Goal: Information Seeking & Learning: Understand process/instructions

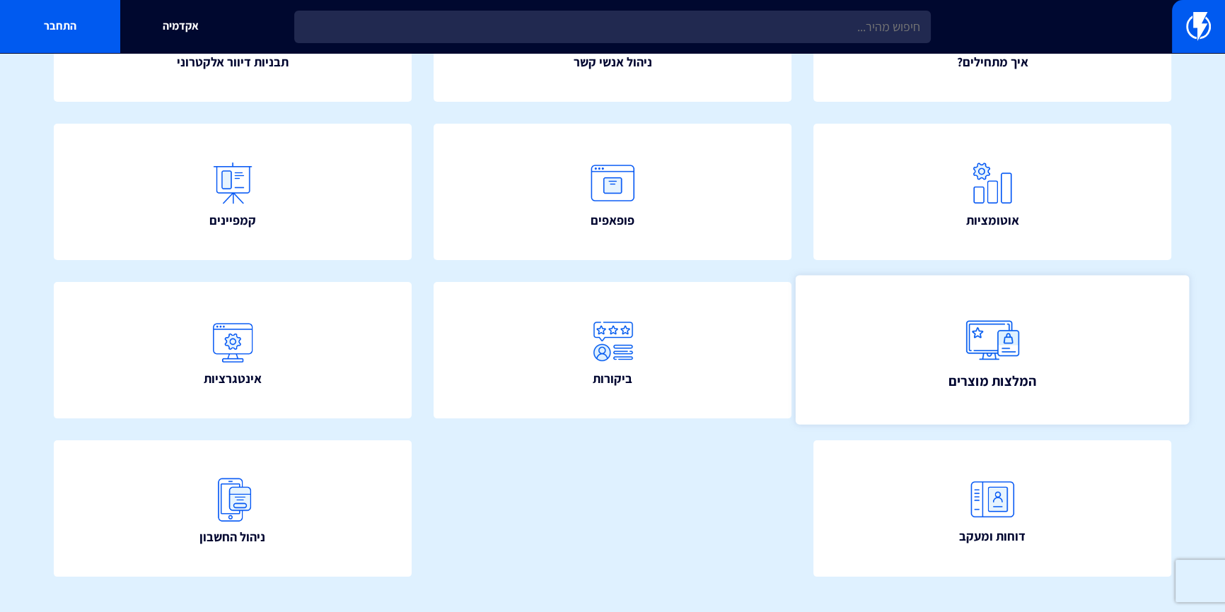
scroll to position [275, 0]
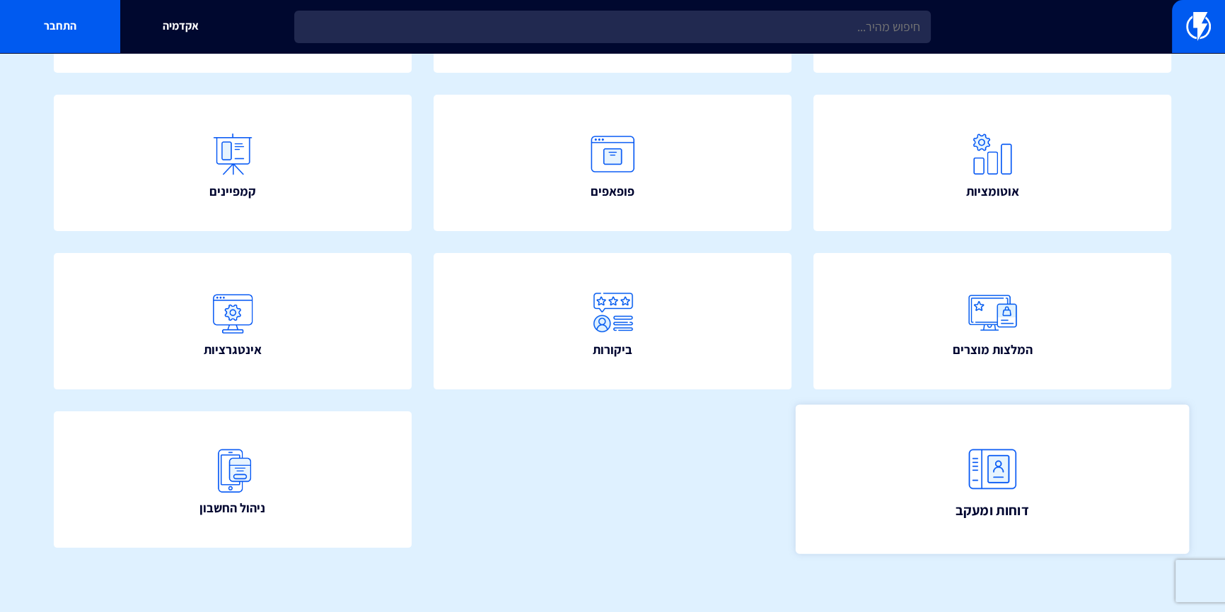
click at [1006, 458] on img at bounding box center [992, 469] width 62 height 62
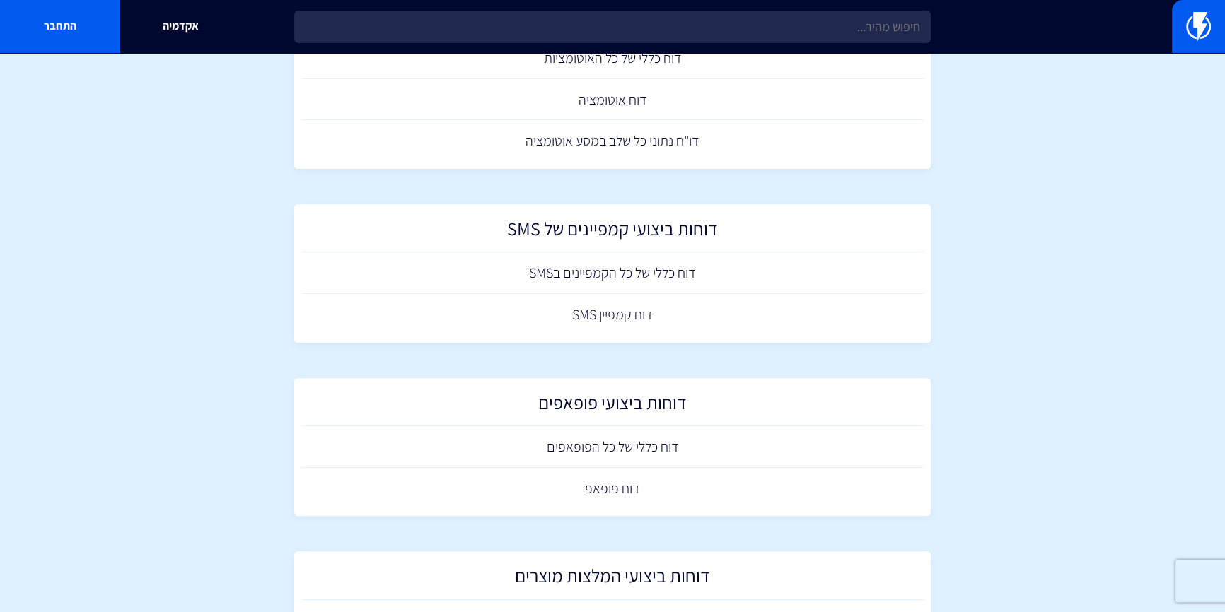
scroll to position [643, 0]
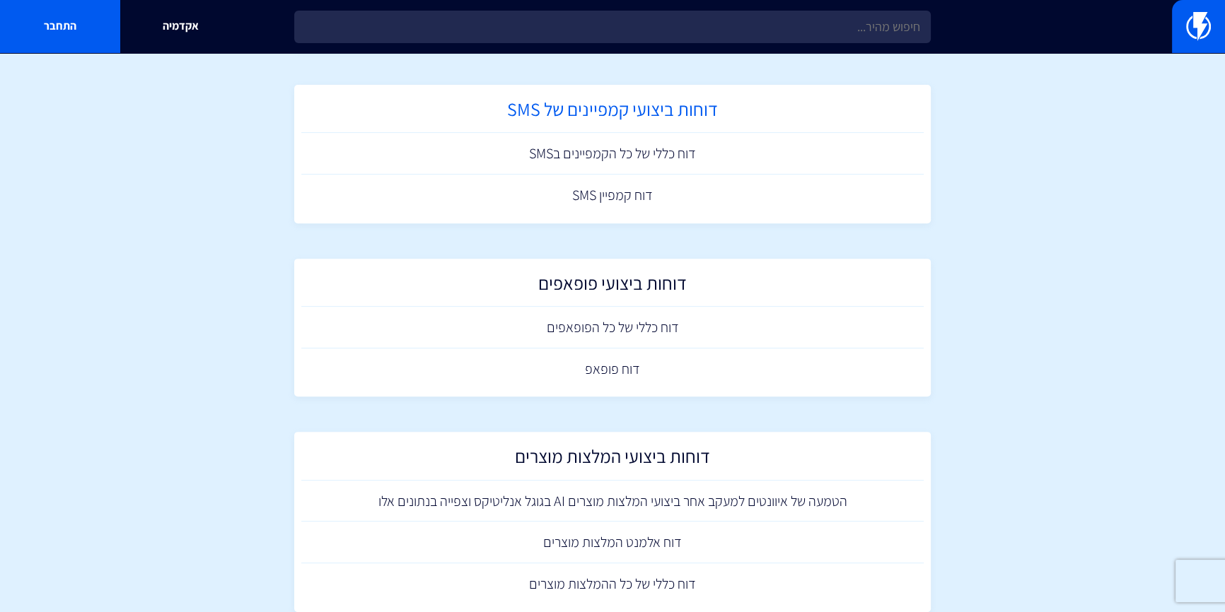
click at [593, 106] on h2 "דוחות ביצועי קמפיינים של SMS" at bounding box center [612, 113] width 608 height 28
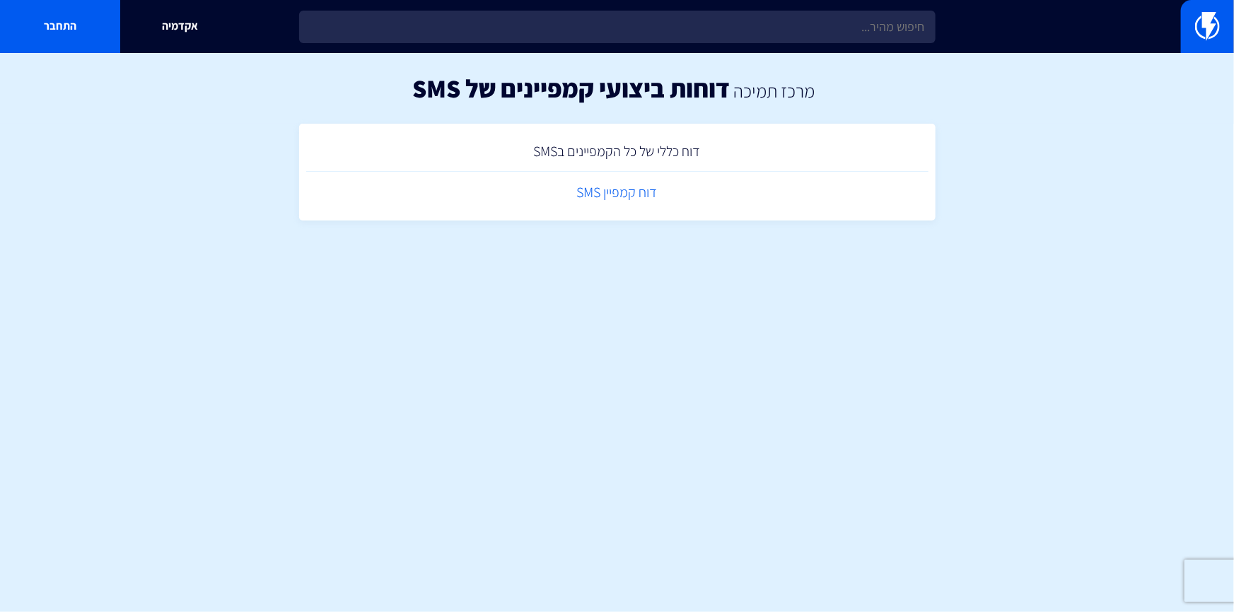
click at [610, 191] on link "דוח קמפיין SMS" at bounding box center [617, 193] width 622 height 42
